Goal: Navigation & Orientation: Find specific page/section

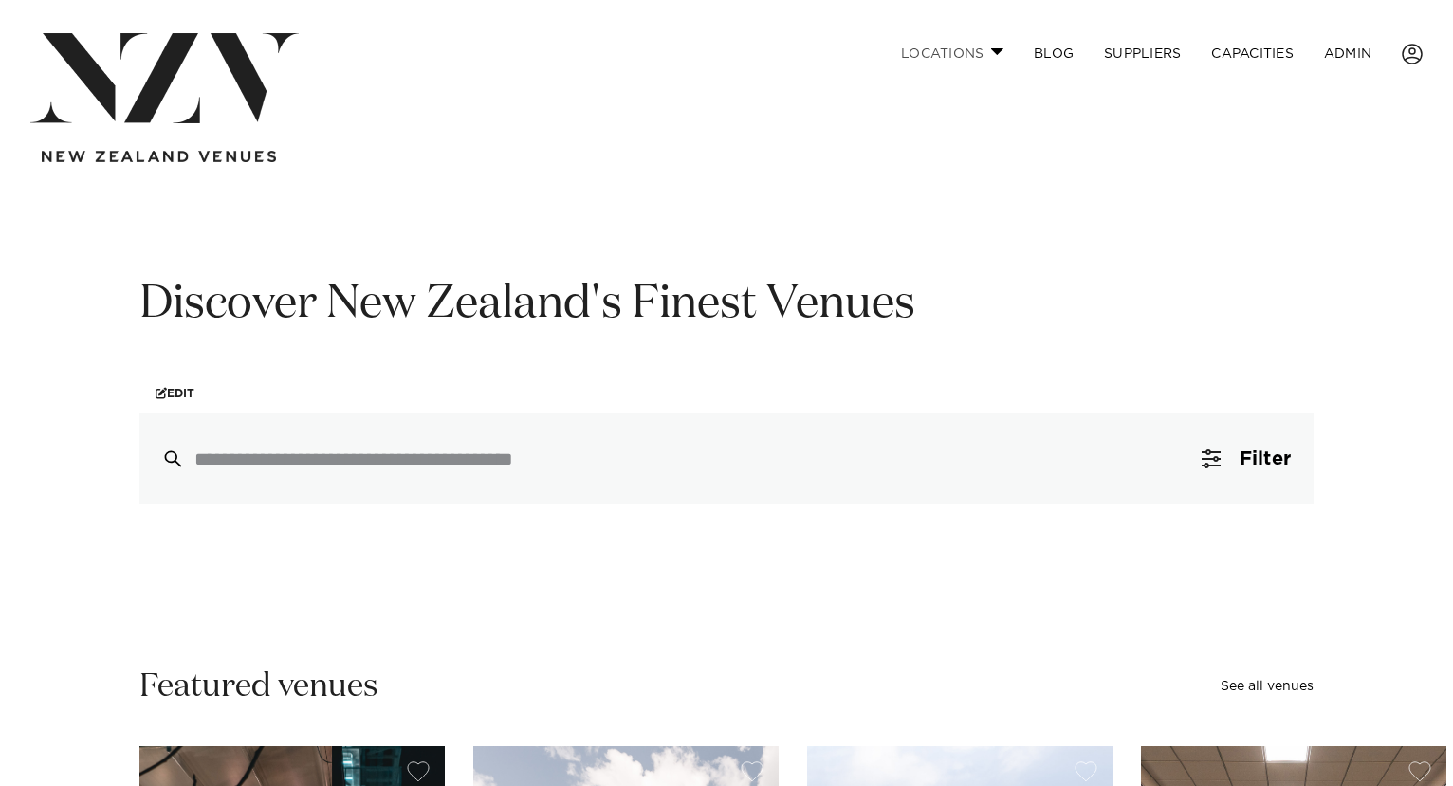
click at [988, 55] on link "Locations" at bounding box center [952, 53] width 133 height 41
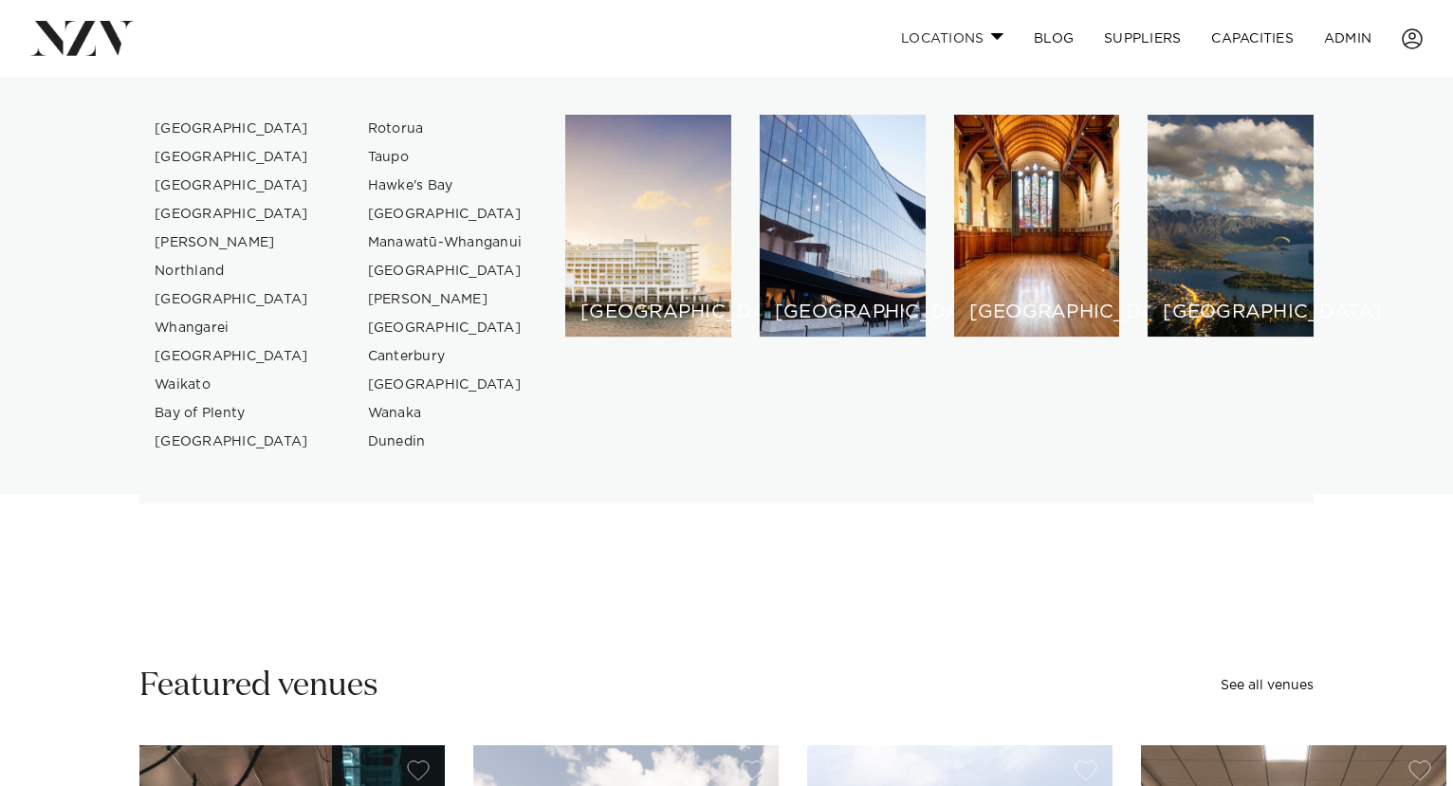
scroll to position [6, 0]
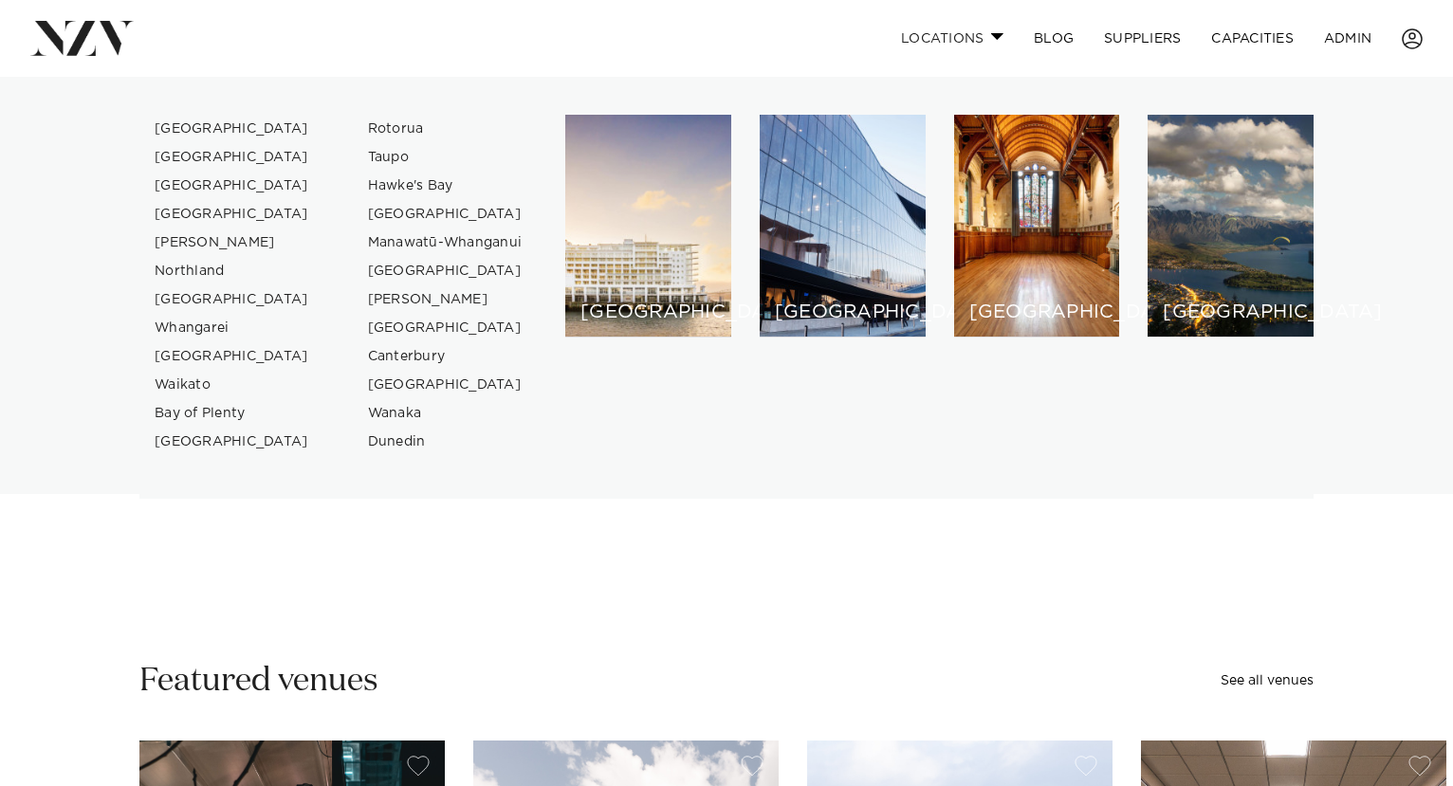
click at [986, 56] on link "Locations" at bounding box center [952, 38] width 133 height 41
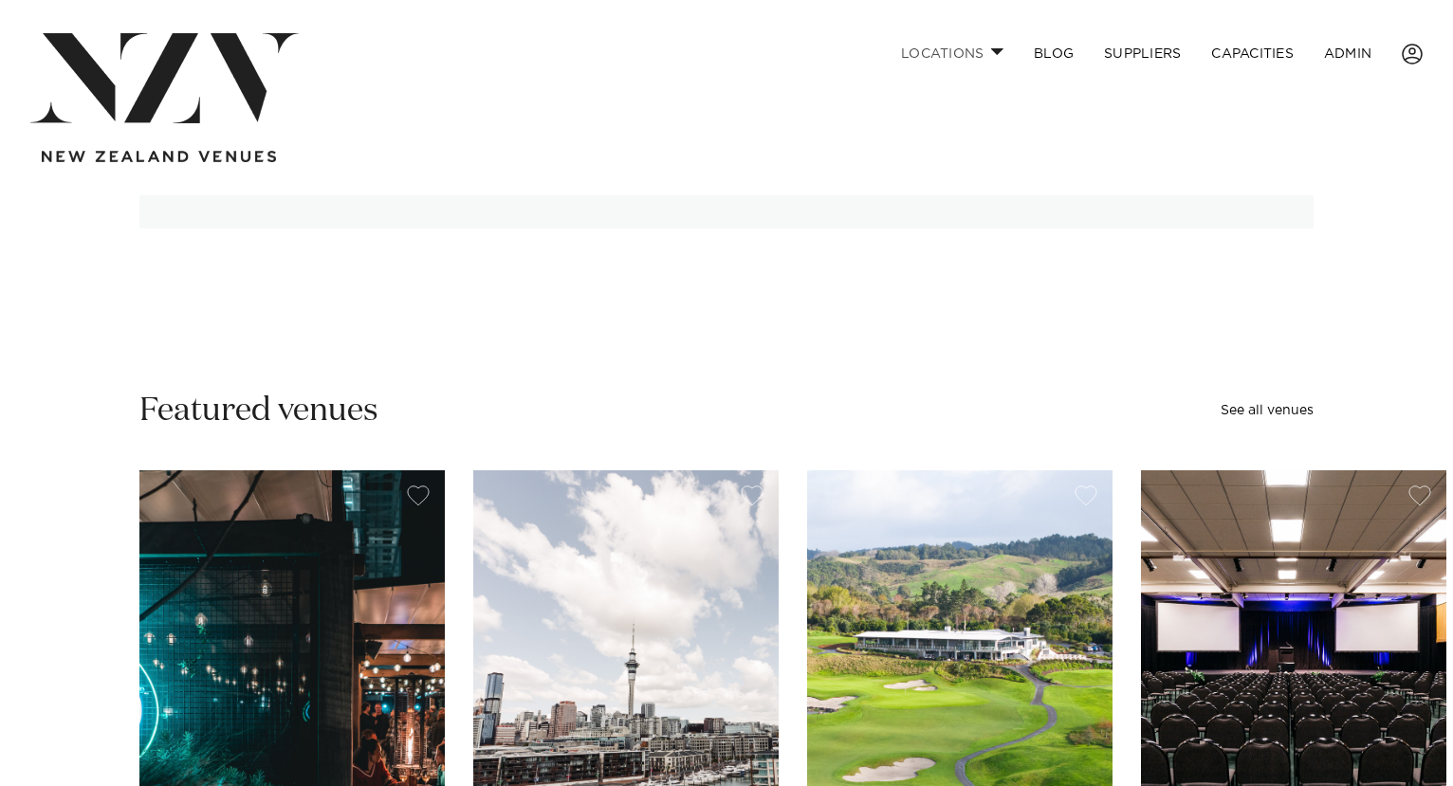
scroll to position [0, 0]
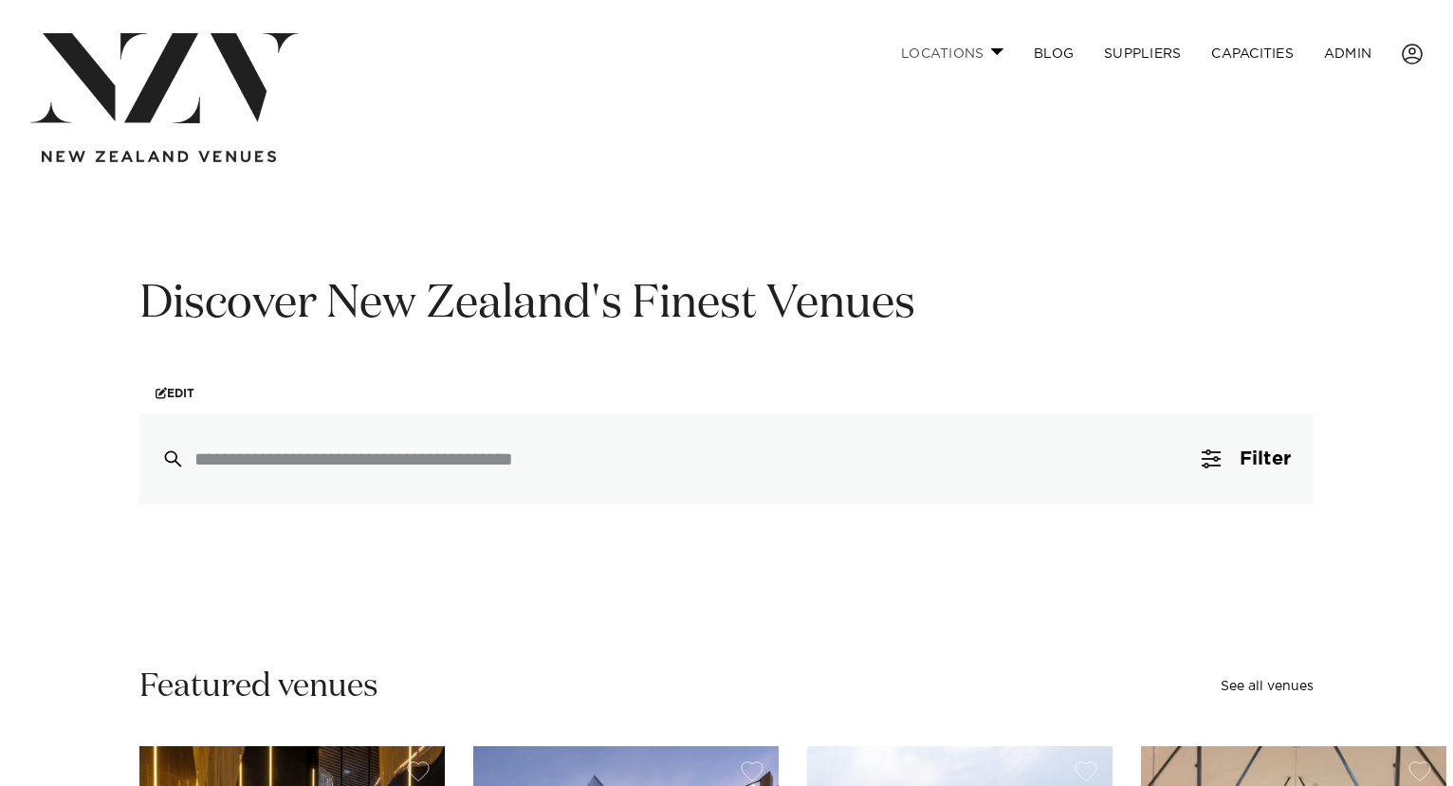
click at [972, 49] on link "Locations" at bounding box center [952, 53] width 133 height 41
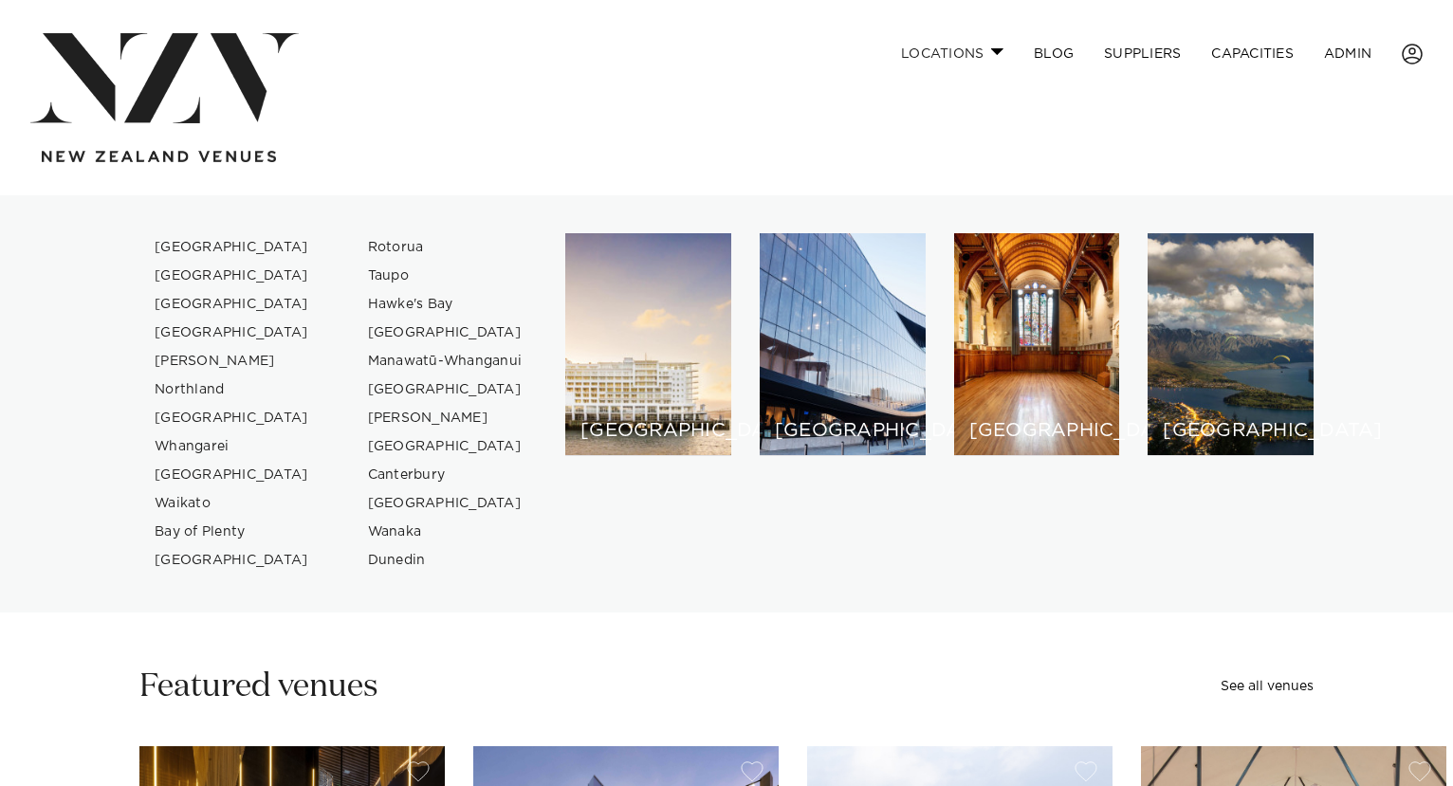
click at [992, 58] on link "Locations" at bounding box center [952, 53] width 133 height 41
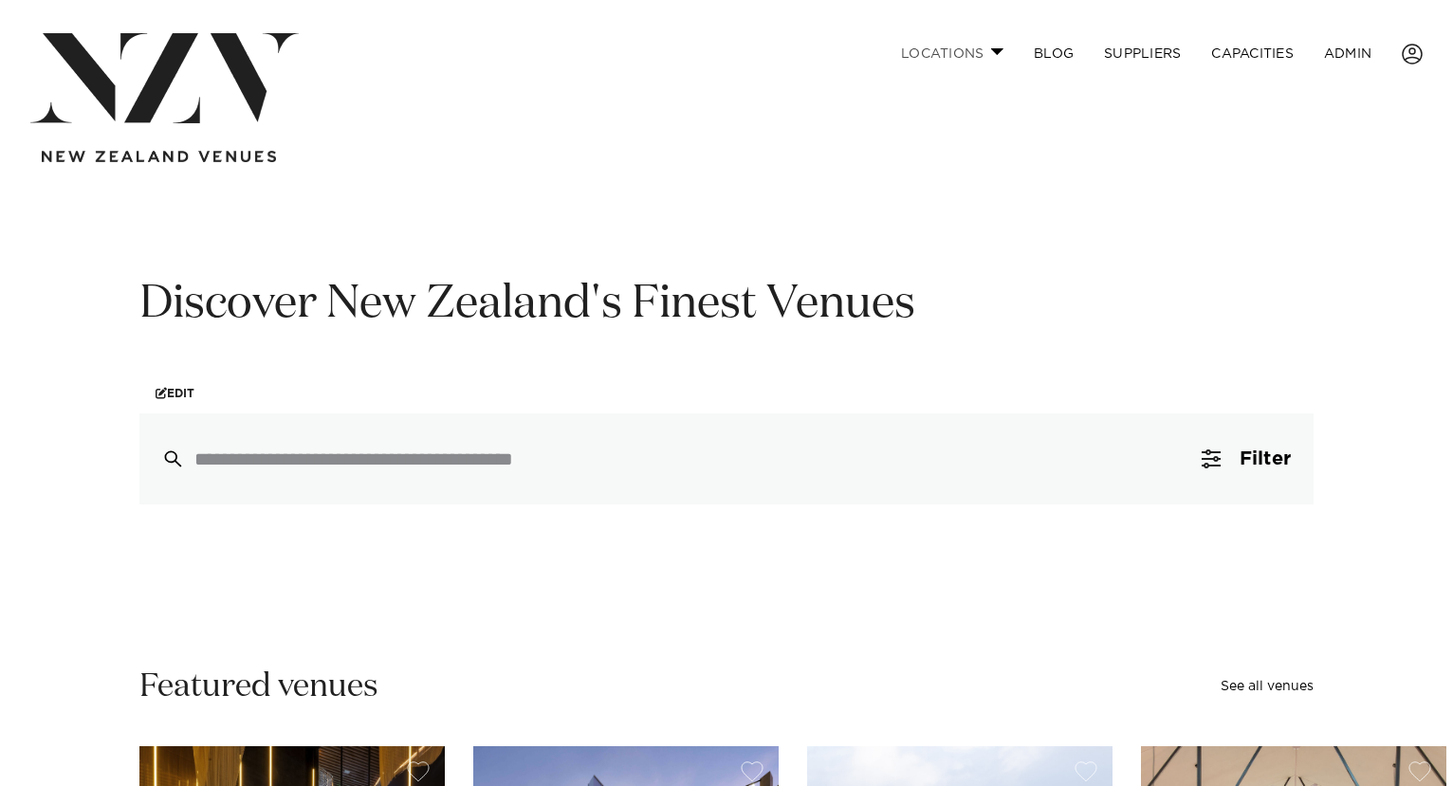
click at [987, 48] on link "Locations" at bounding box center [952, 53] width 133 height 41
